Goal: Answer question/provide support: Share knowledge or assist other users

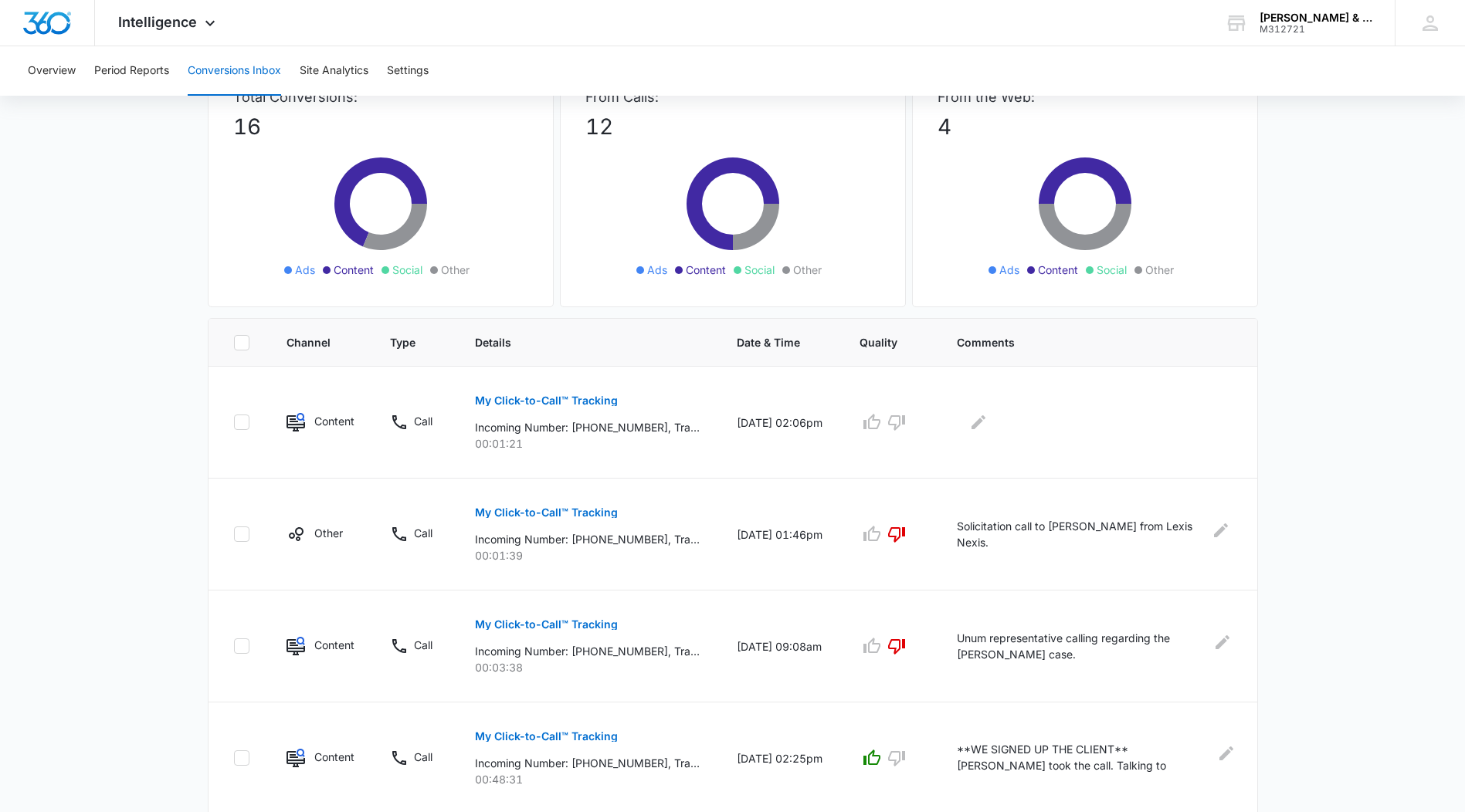
scroll to position [77, 0]
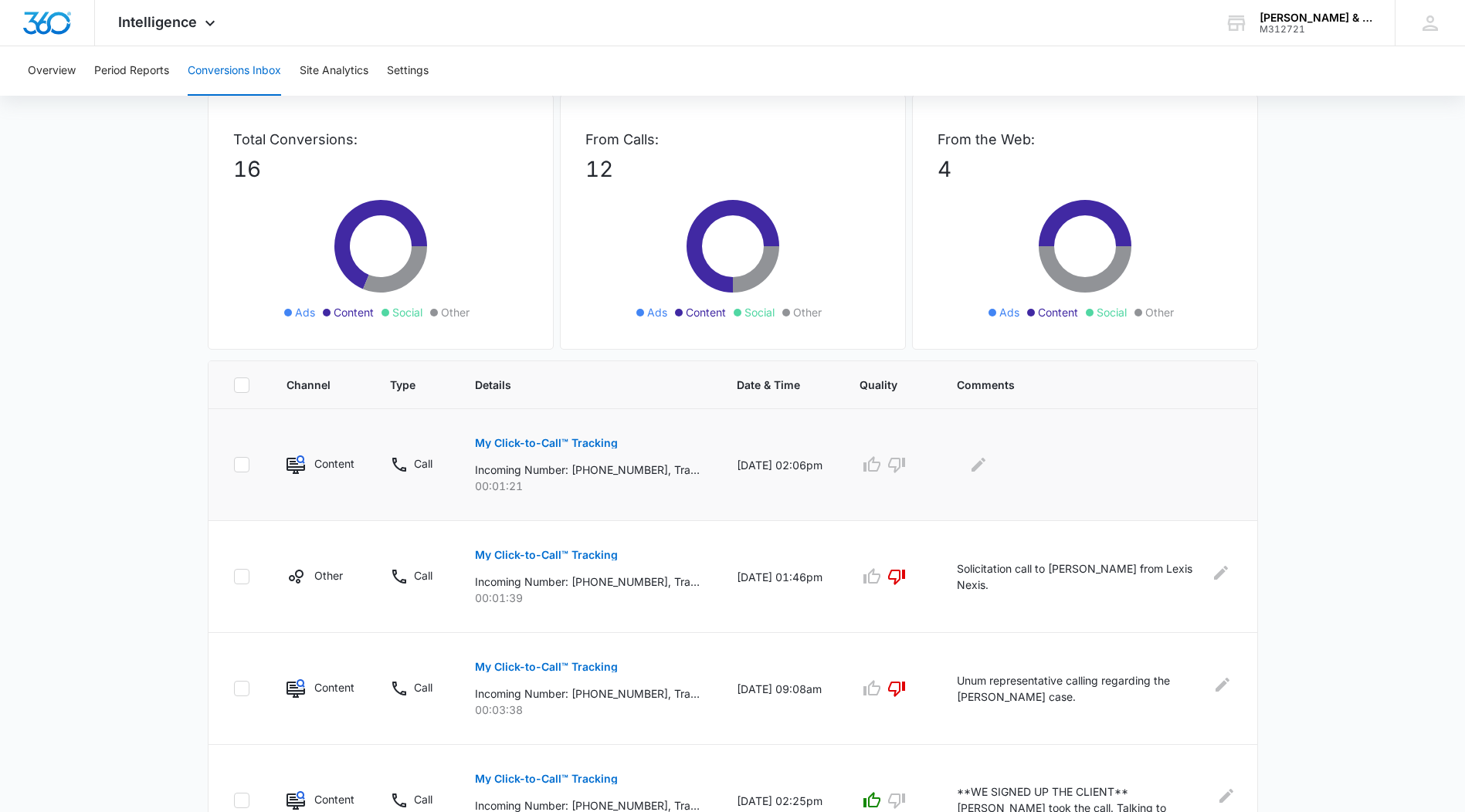
click at [545, 438] on p "My Click-to-Call™ Tracking" at bounding box center [546, 443] width 143 height 11
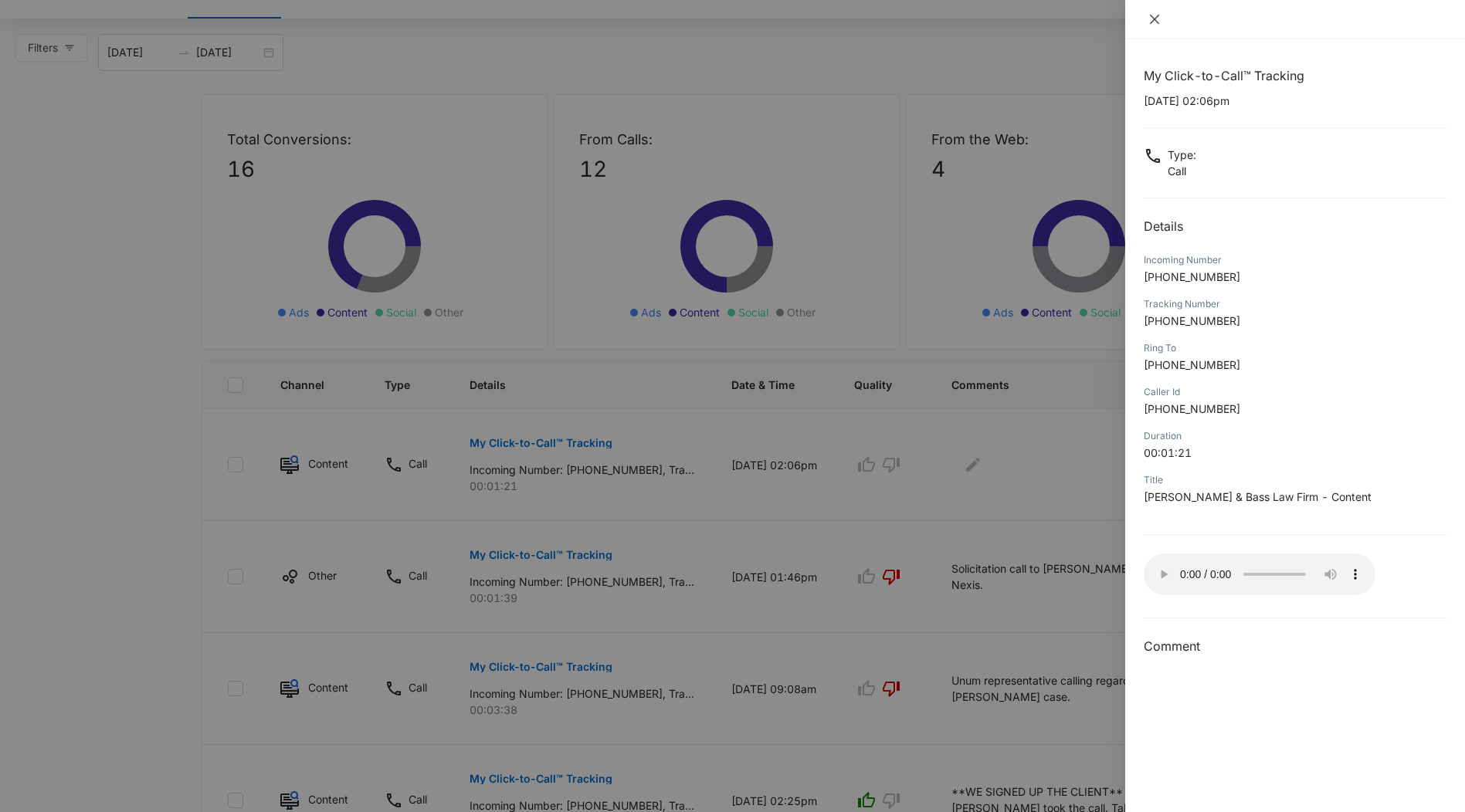
click at [1150, 20] on icon "close" at bounding box center [1155, 19] width 12 height 12
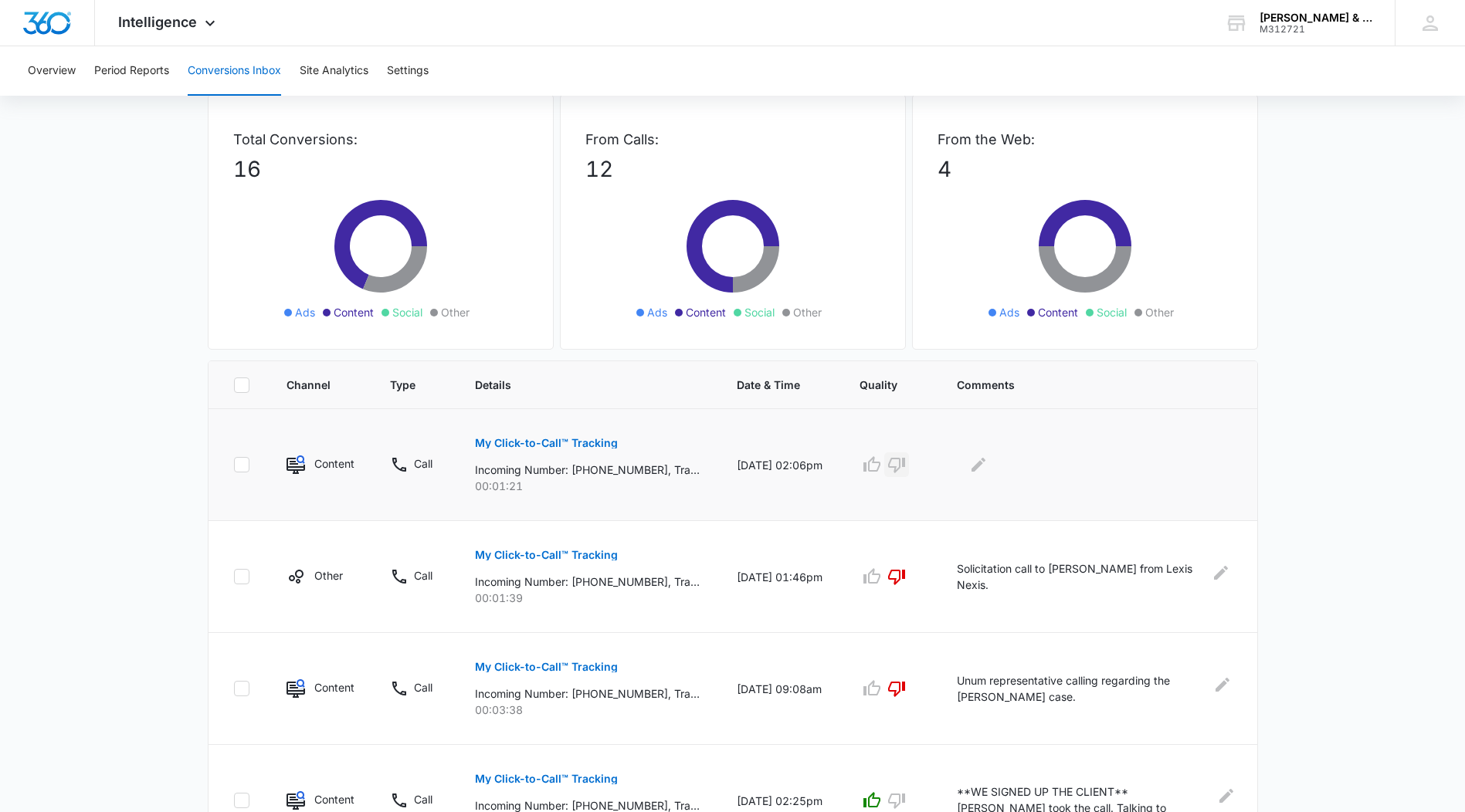
click at [902, 465] on icon "button" at bounding box center [896, 465] width 19 height 19
click at [982, 472] on icon "Edit Comments" at bounding box center [979, 465] width 19 height 19
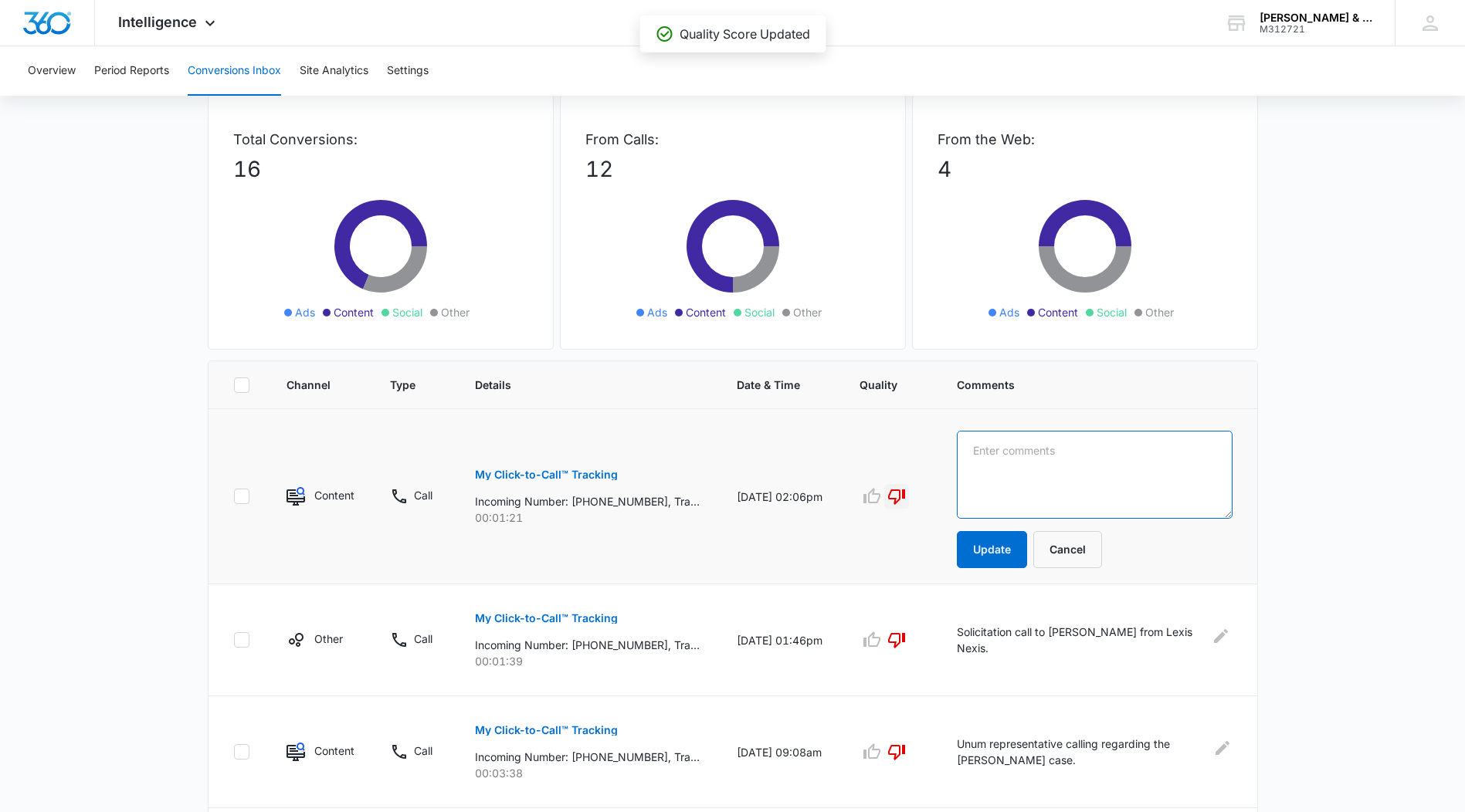
click at [981, 473] on textarea at bounding box center [1094, 474] width 275 height 88
type textarea "[PERSON_NAME] (existing client) calling for [PERSON_NAME]."
click at [999, 536] on button "Update" at bounding box center [992, 550] width 70 height 37
click at [998, 545] on button "Update" at bounding box center [992, 550] width 70 height 37
